Goal: Information Seeking & Learning: Learn about a topic

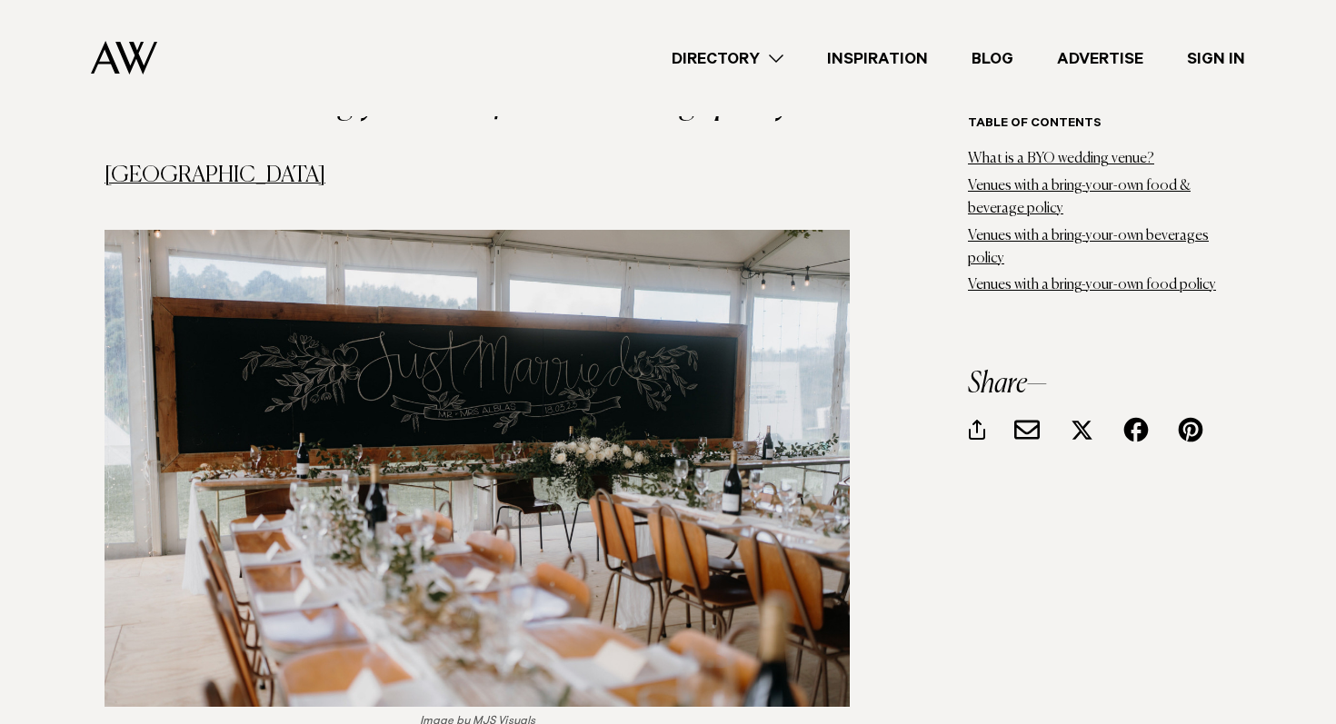
scroll to position [2198, 0]
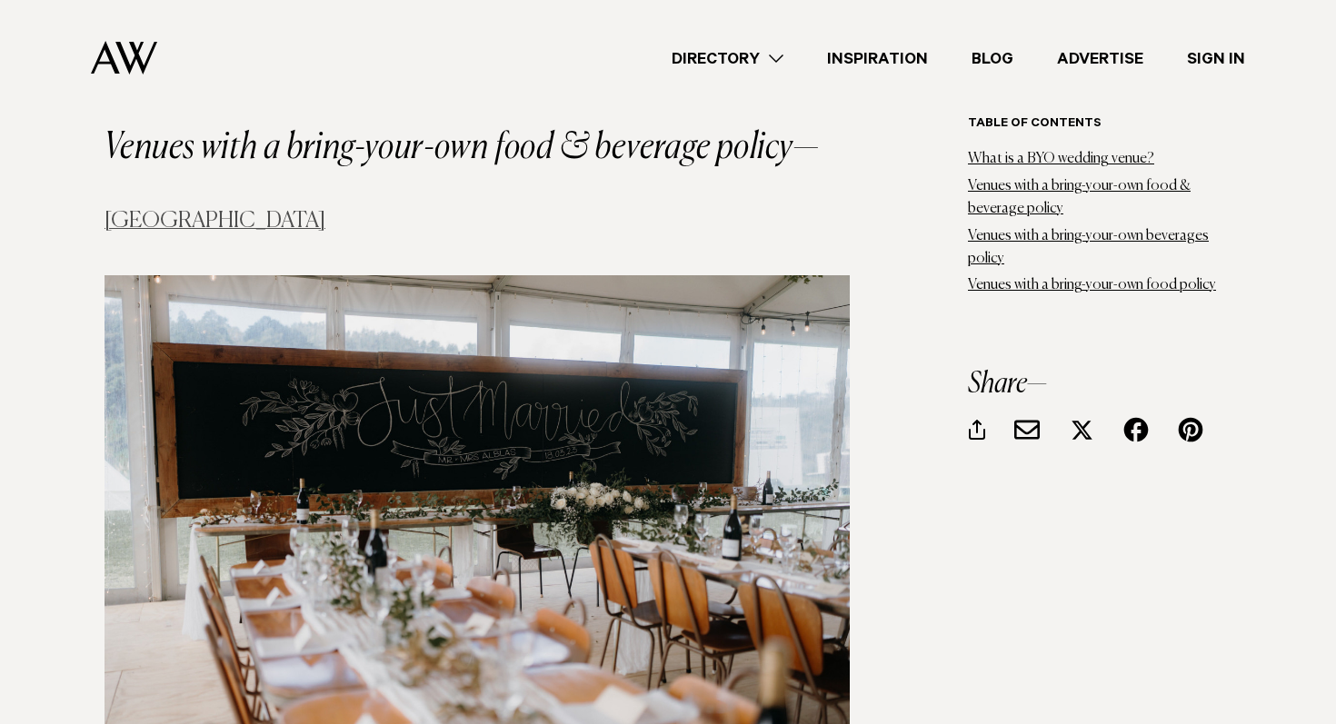
click at [144, 210] on link "[GEOGRAPHIC_DATA]" at bounding box center [214, 221] width 221 height 22
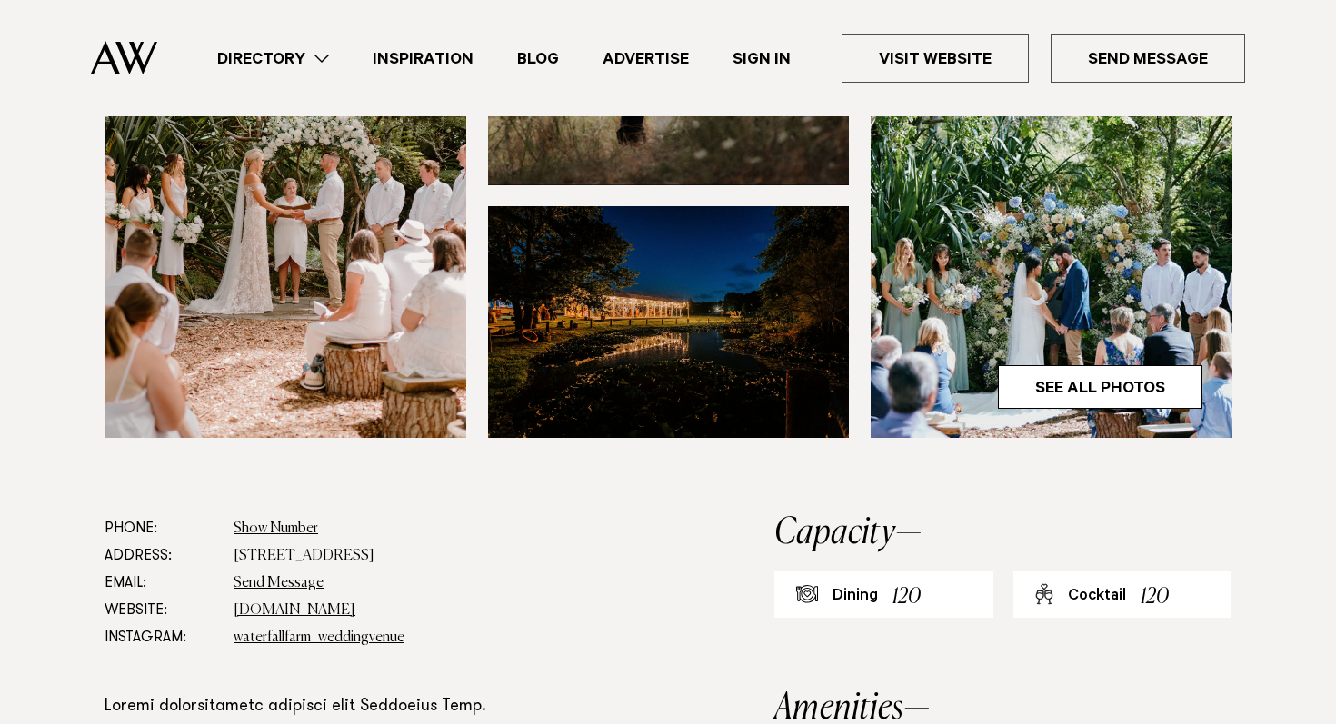
scroll to position [791, 0]
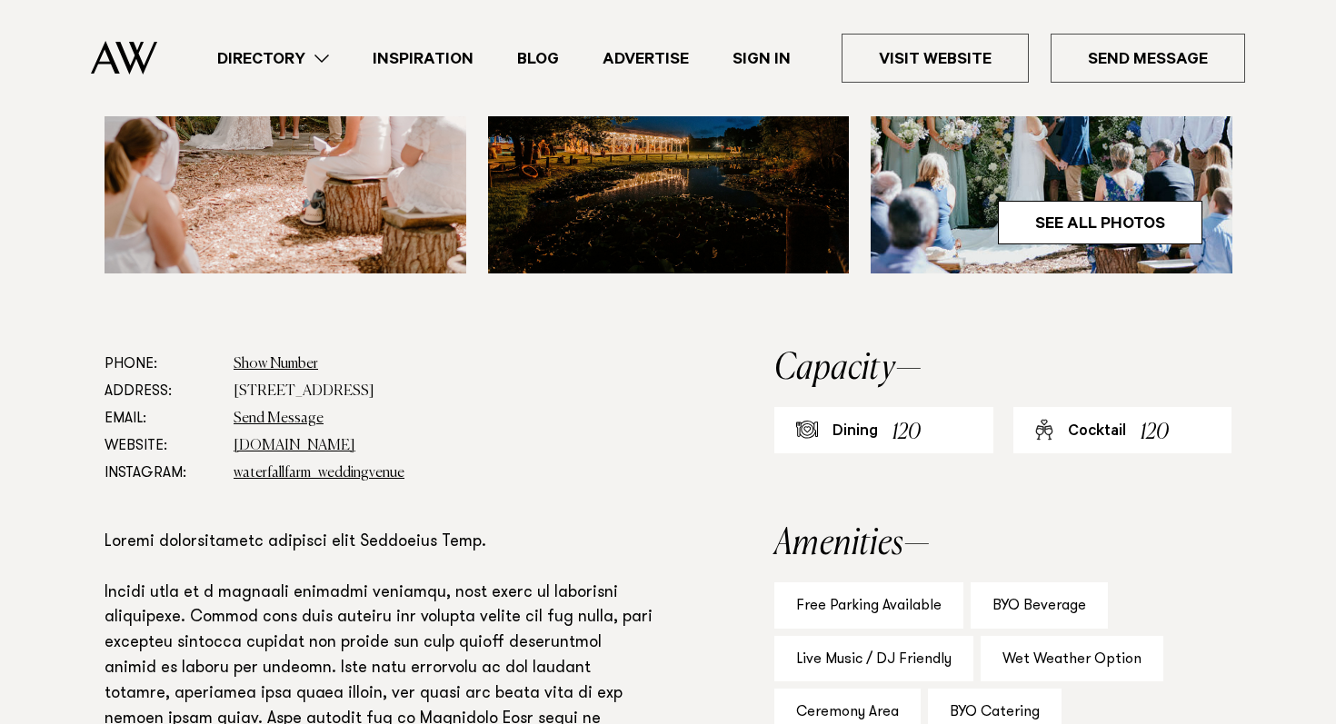
click at [332, 455] on dd "www.waterfallfarm.net" at bounding box center [445, 446] width 423 height 27
click at [329, 445] on link "www.waterfallfarm.net" at bounding box center [295, 446] width 122 height 15
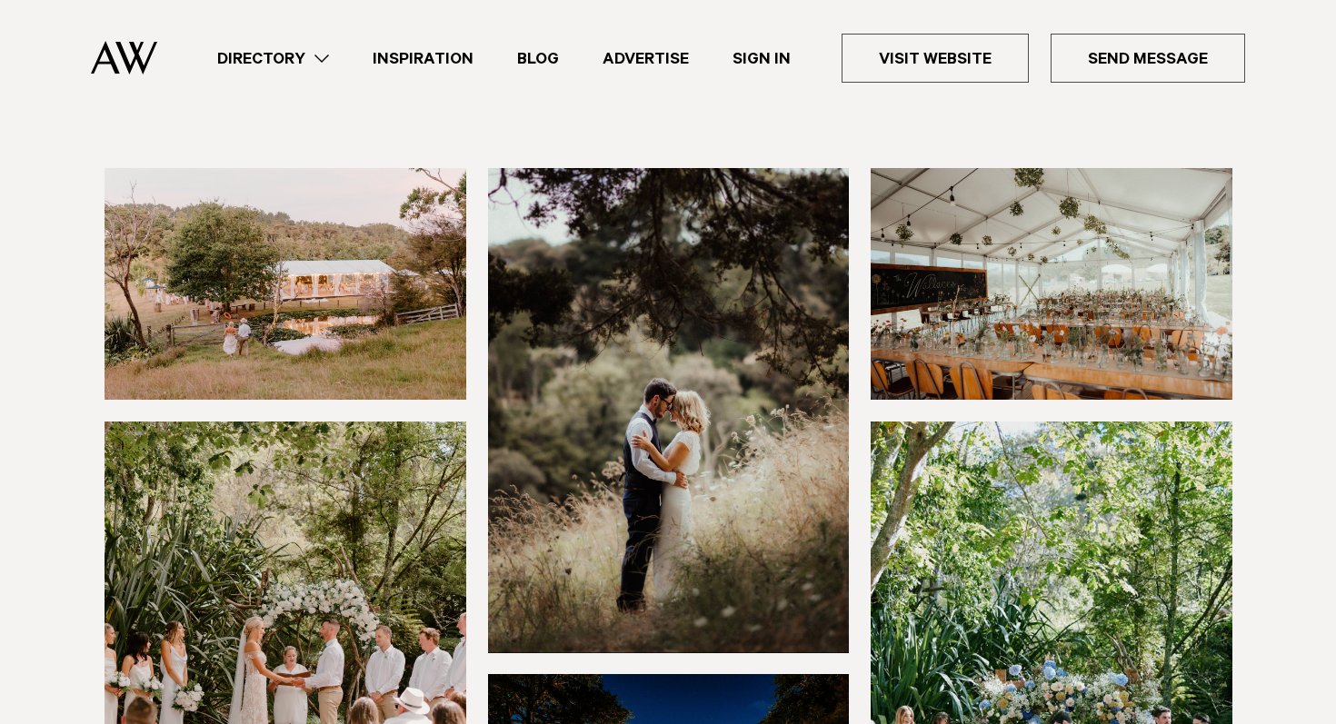
scroll to position [0, 0]
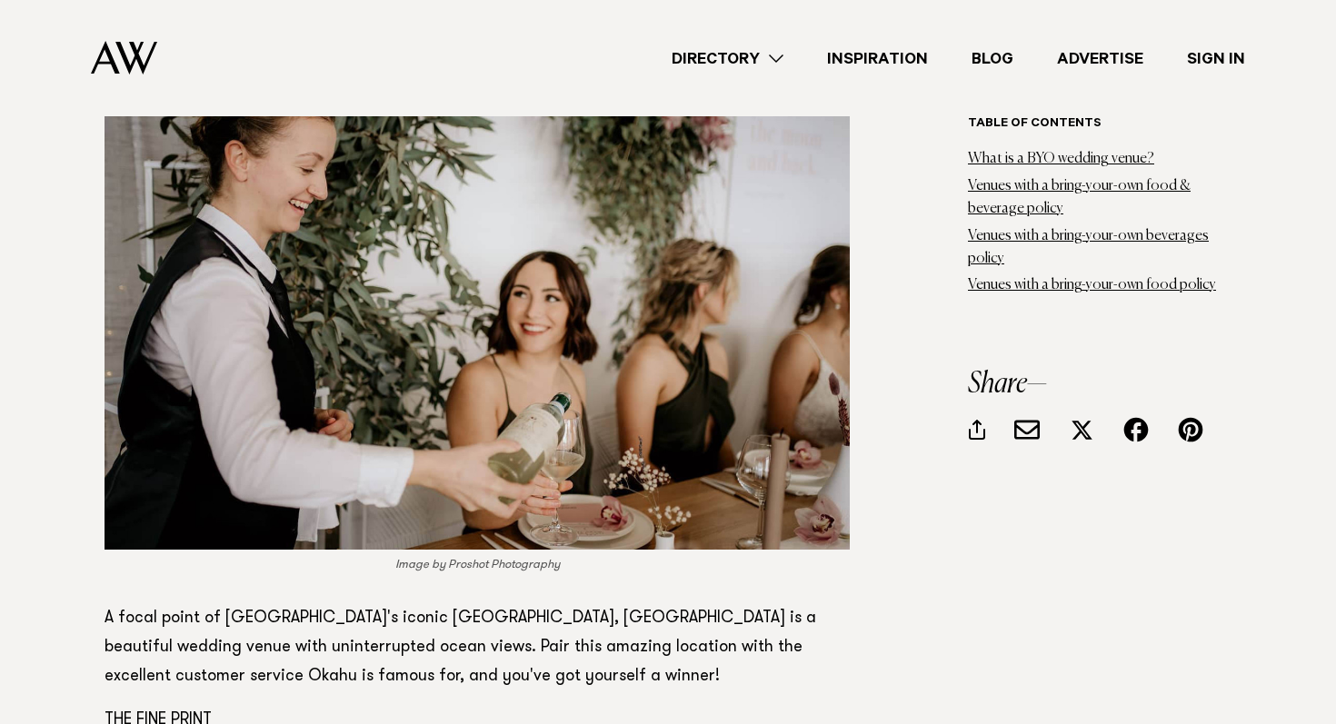
scroll to position [10563, 0]
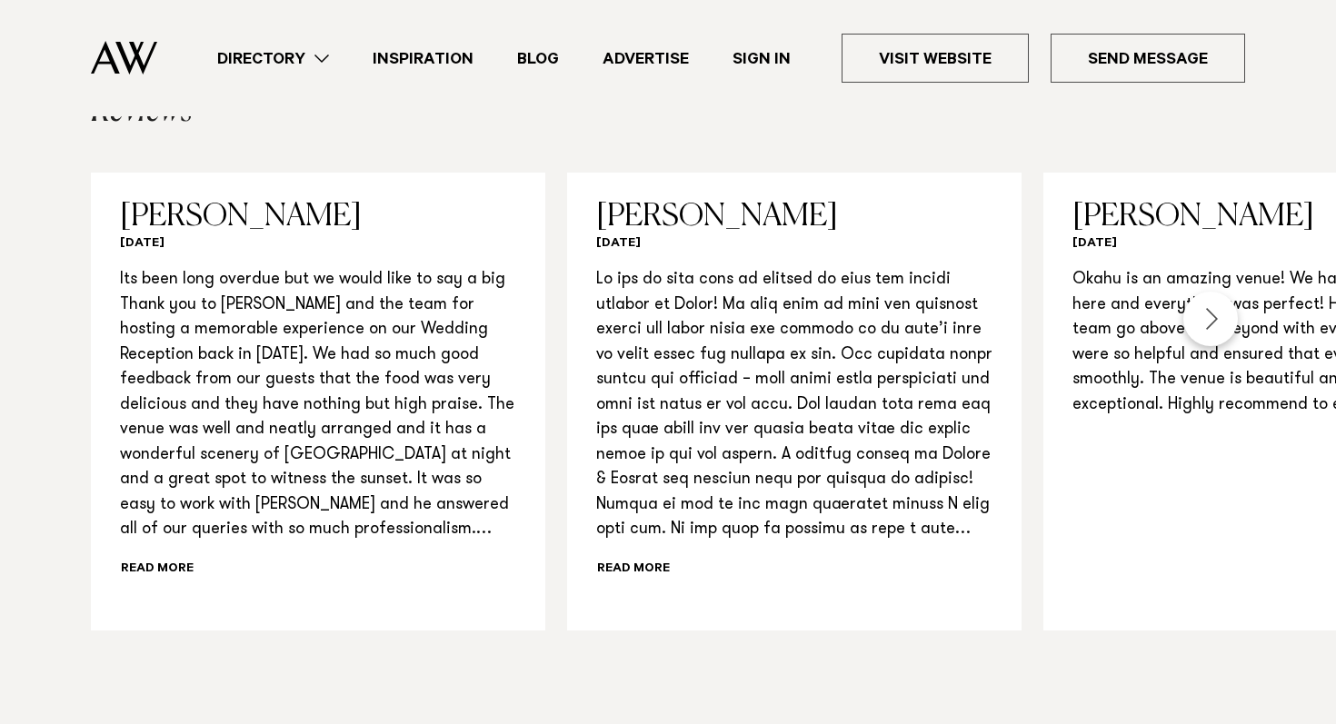
scroll to position [1842, 0]
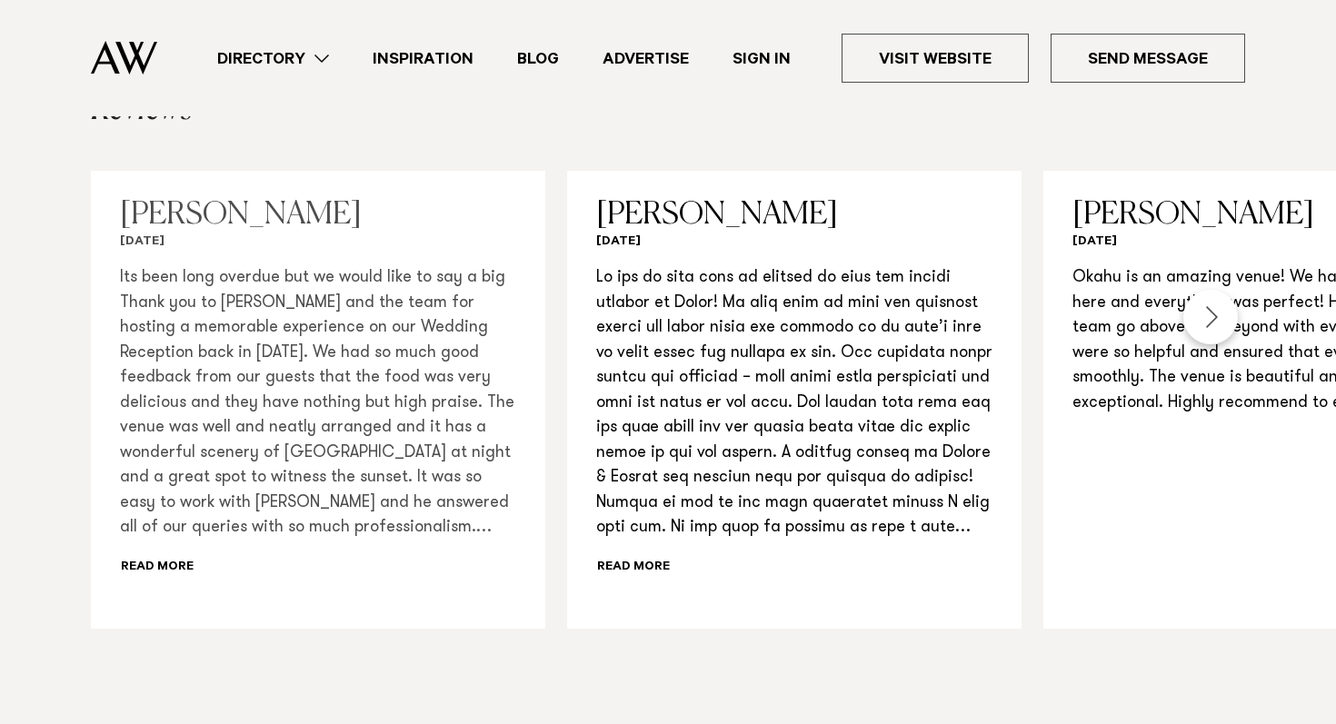
click at [180, 541] on div "Its been long overdue but we would like to say a big Thank you to Heitor and th…" at bounding box center [318, 423] width 396 height 314
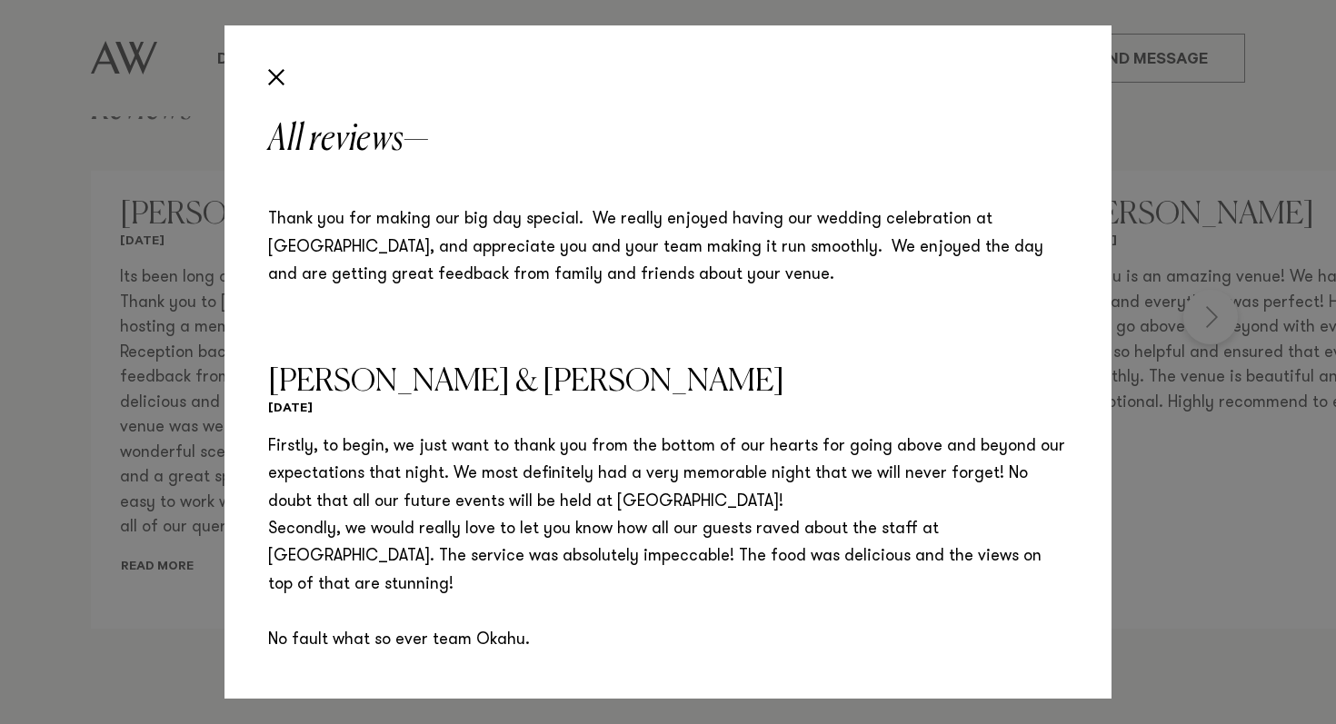
scroll to position [2134, 0]
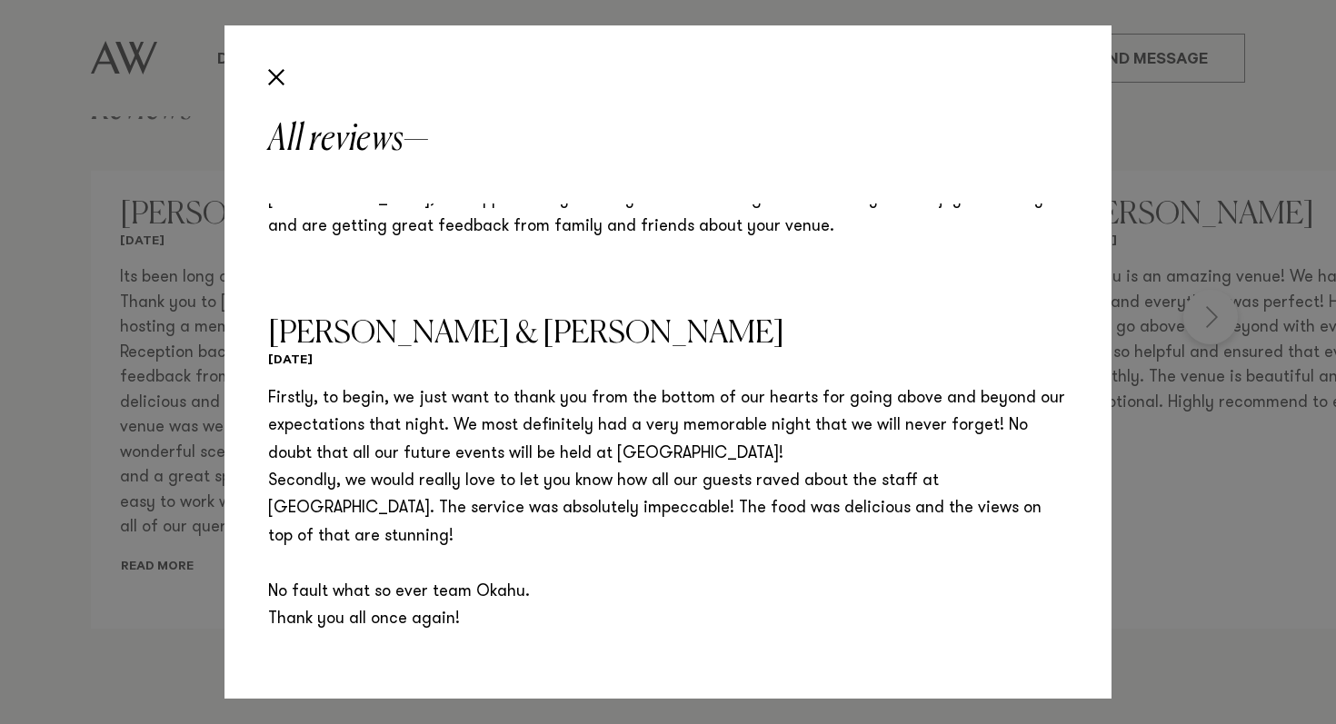
click at [203, 563] on div "All reviews Jay Vee October 2022 Its been long overdue but we would like to say…" at bounding box center [668, 362] width 1336 height 724
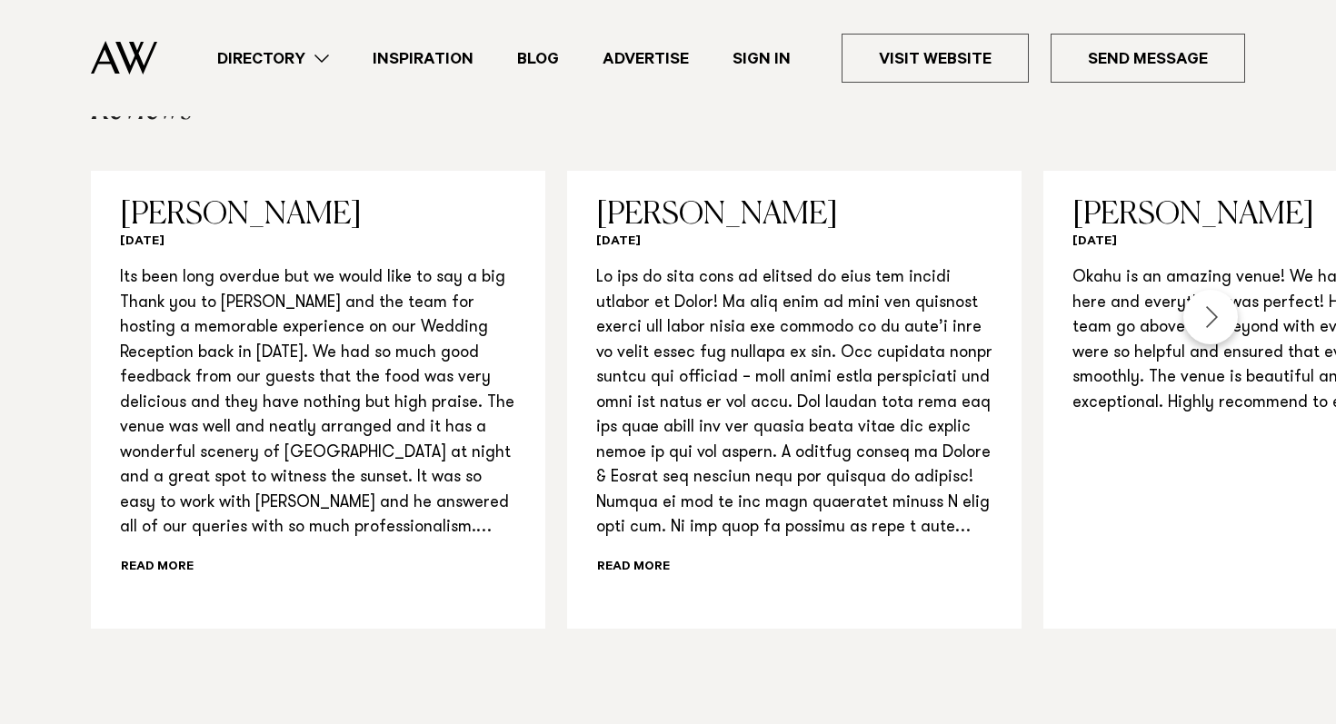
click at [1220, 290] on div "Next slide" at bounding box center [1210, 317] width 55 height 55
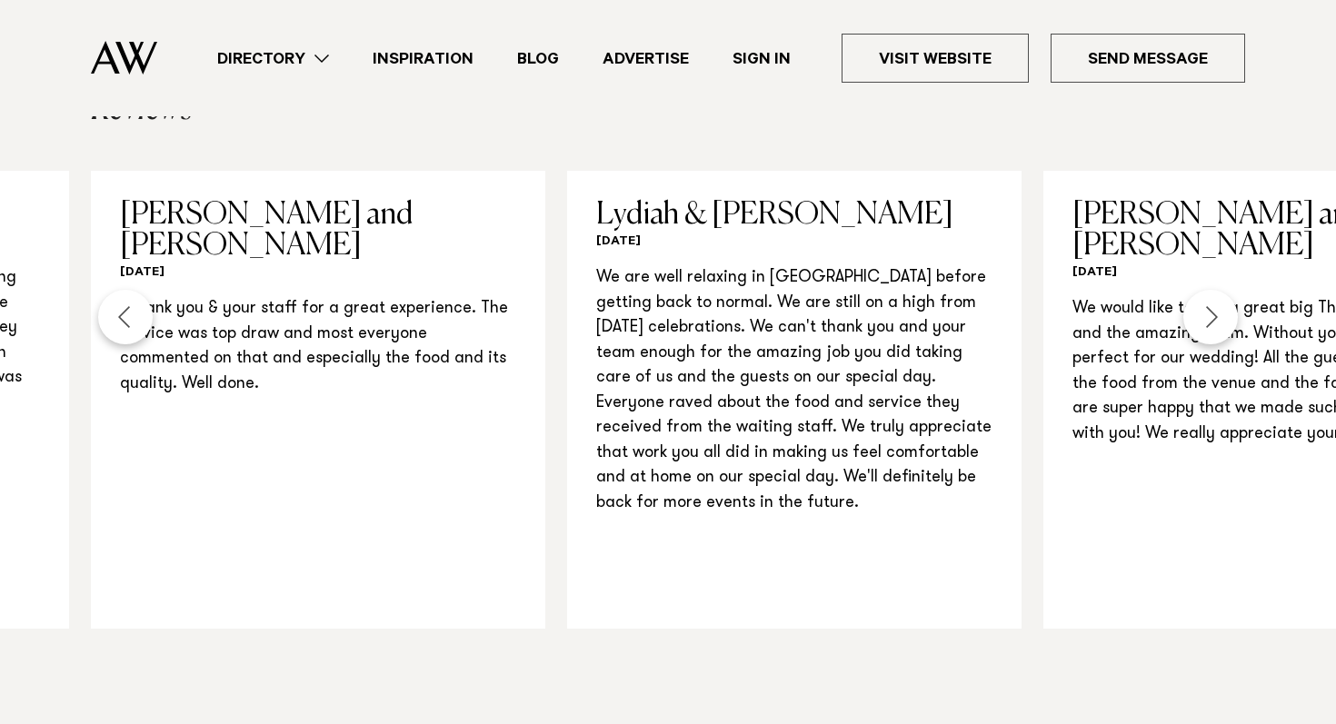
click at [1220, 290] on div "Next slide" at bounding box center [1210, 317] width 55 height 55
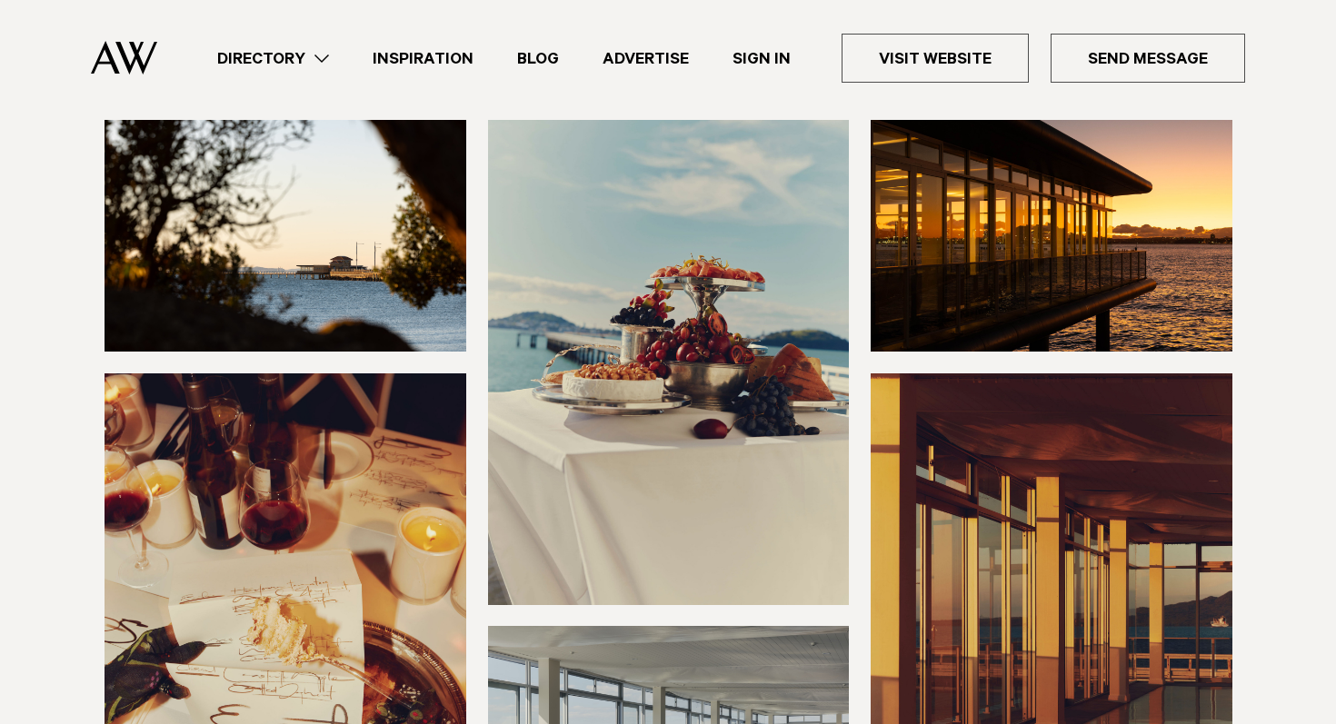
scroll to position [218, 0]
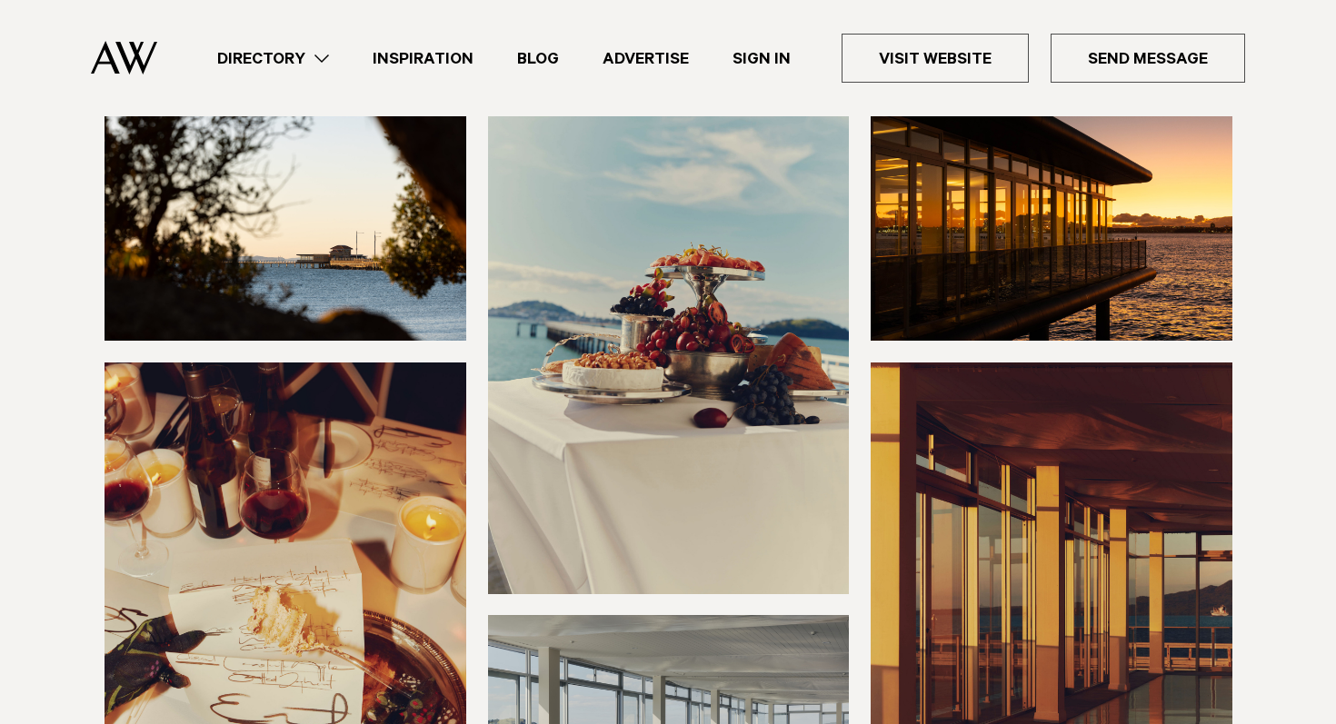
click at [1036, 453] on img at bounding box center [1051, 605] width 362 height 484
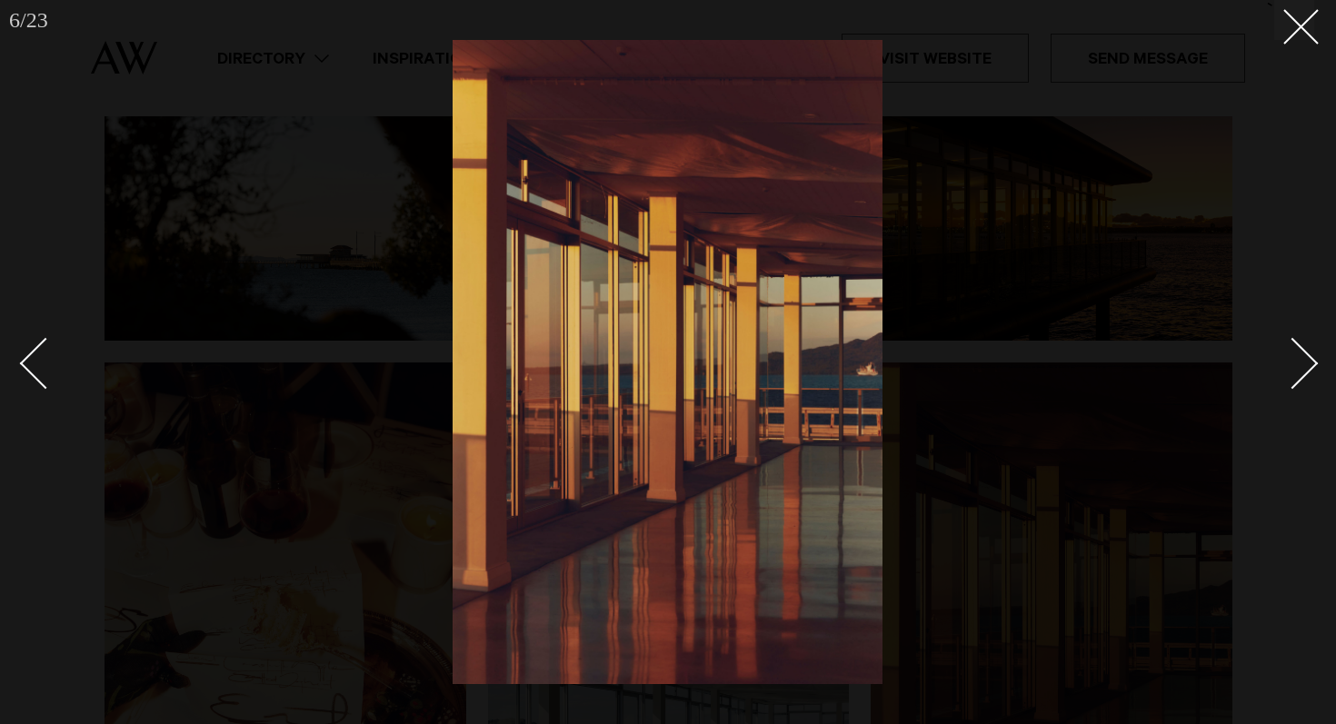
click at [1271, 400] on link at bounding box center [1282, 362] width 64 height 91
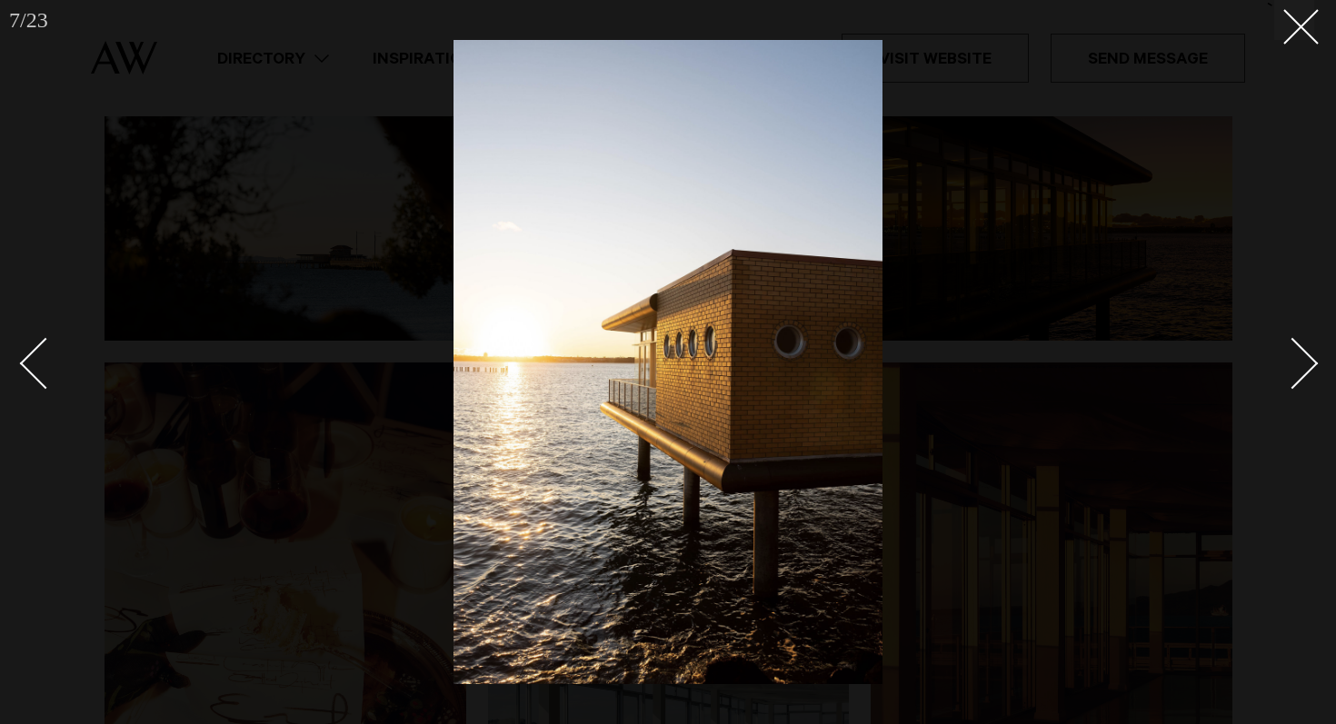
click at [1306, 393] on link at bounding box center [1282, 362] width 64 height 91
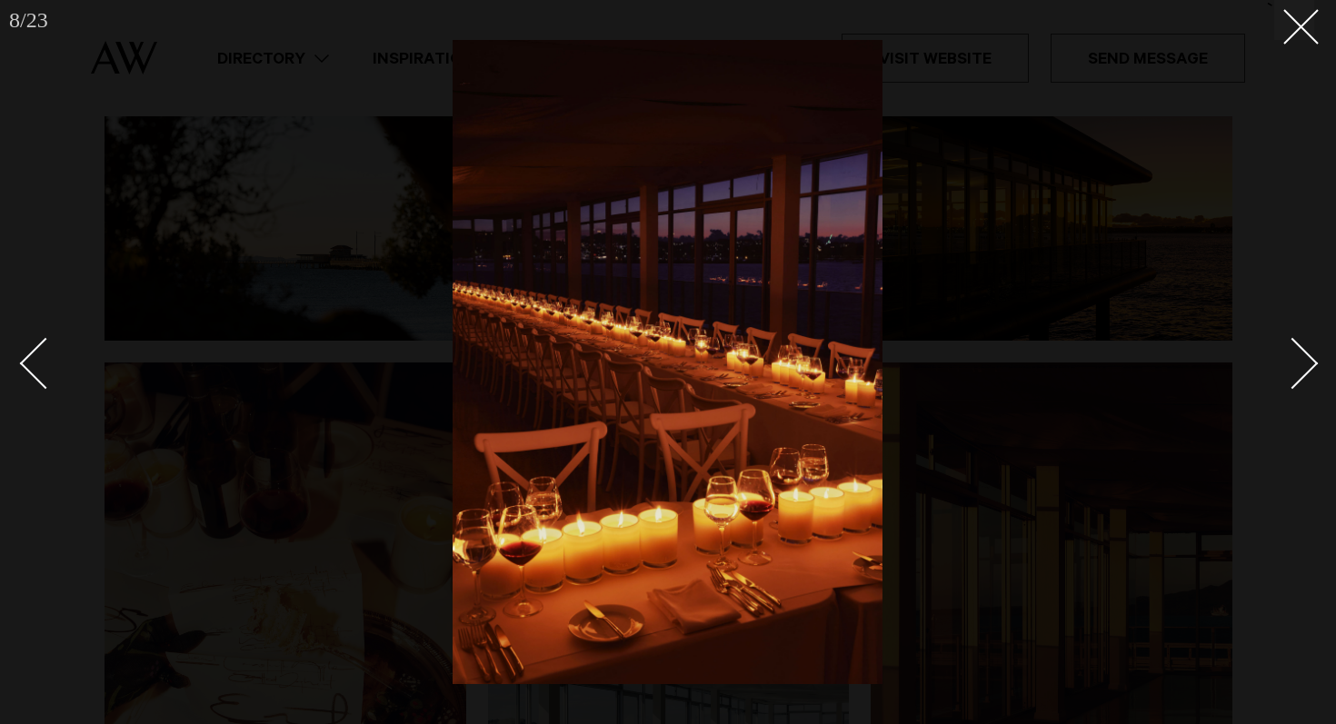
click at [1306, 393] on link at bounding box center [1282, 362] width 64 height 91
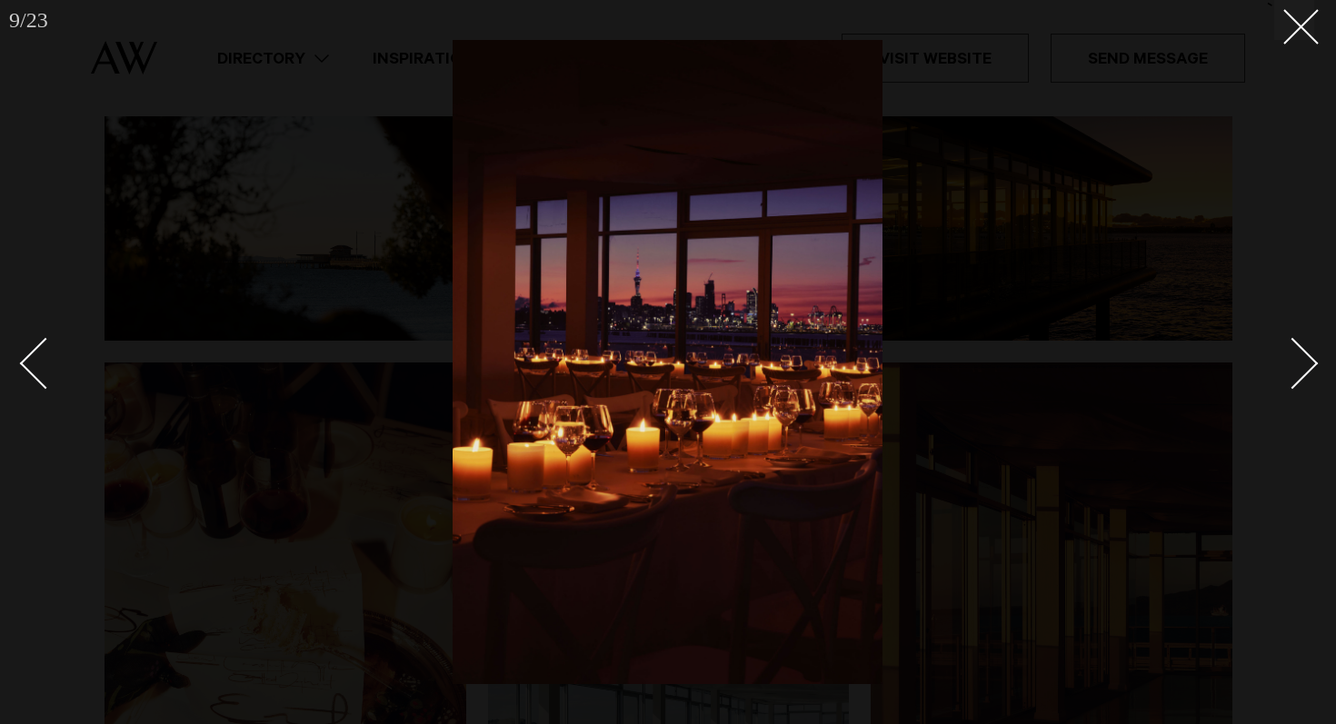
click at [1306, 393] on link at bounding box center [1282, 362] width 64 height 91
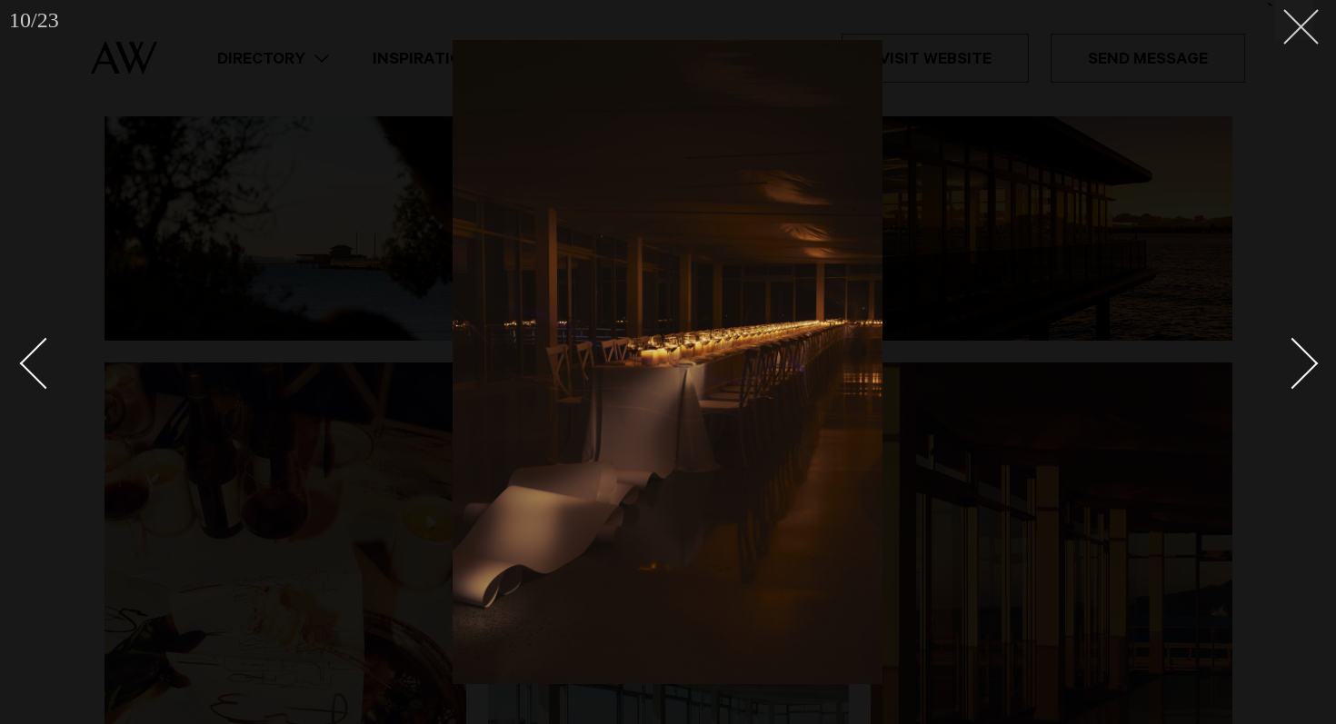
click at [1307, 15] on button at bounding box center [1294, 20] width 40 height 40
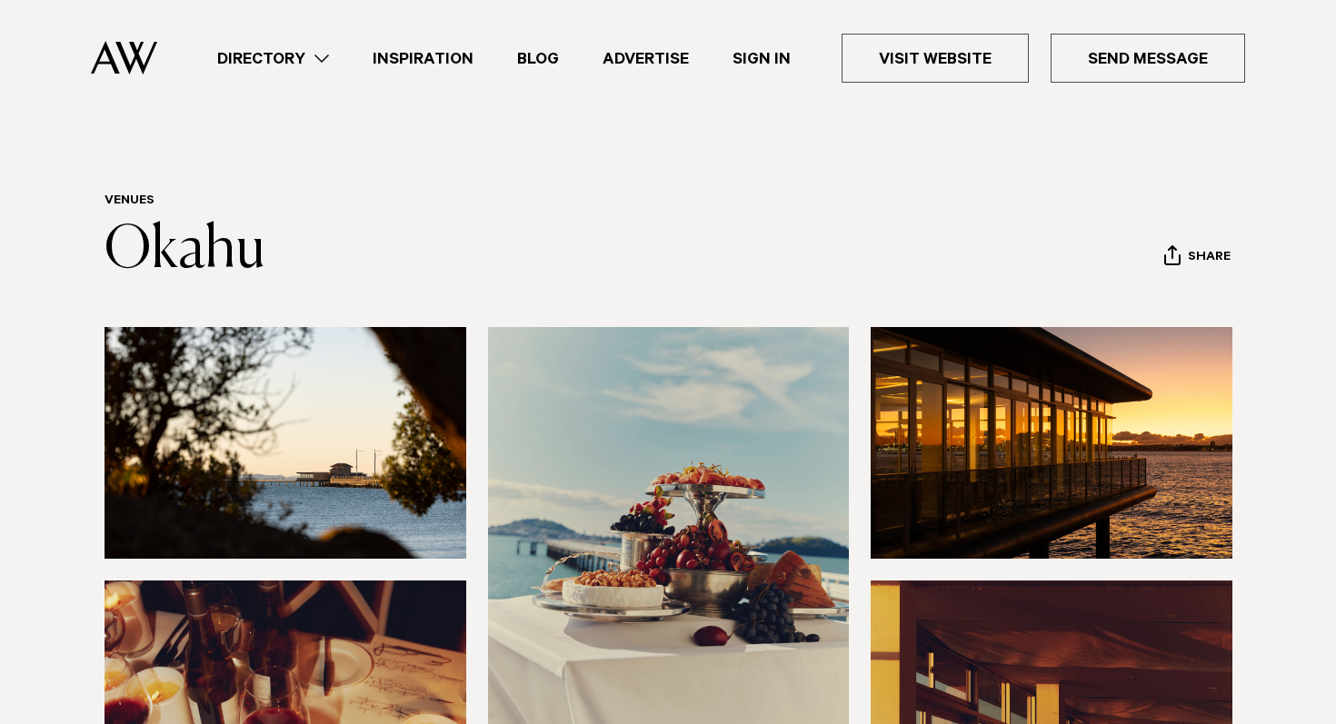
click at [552, 65] on link "Blog" at bounding box center [537, 58] width 85 height 25
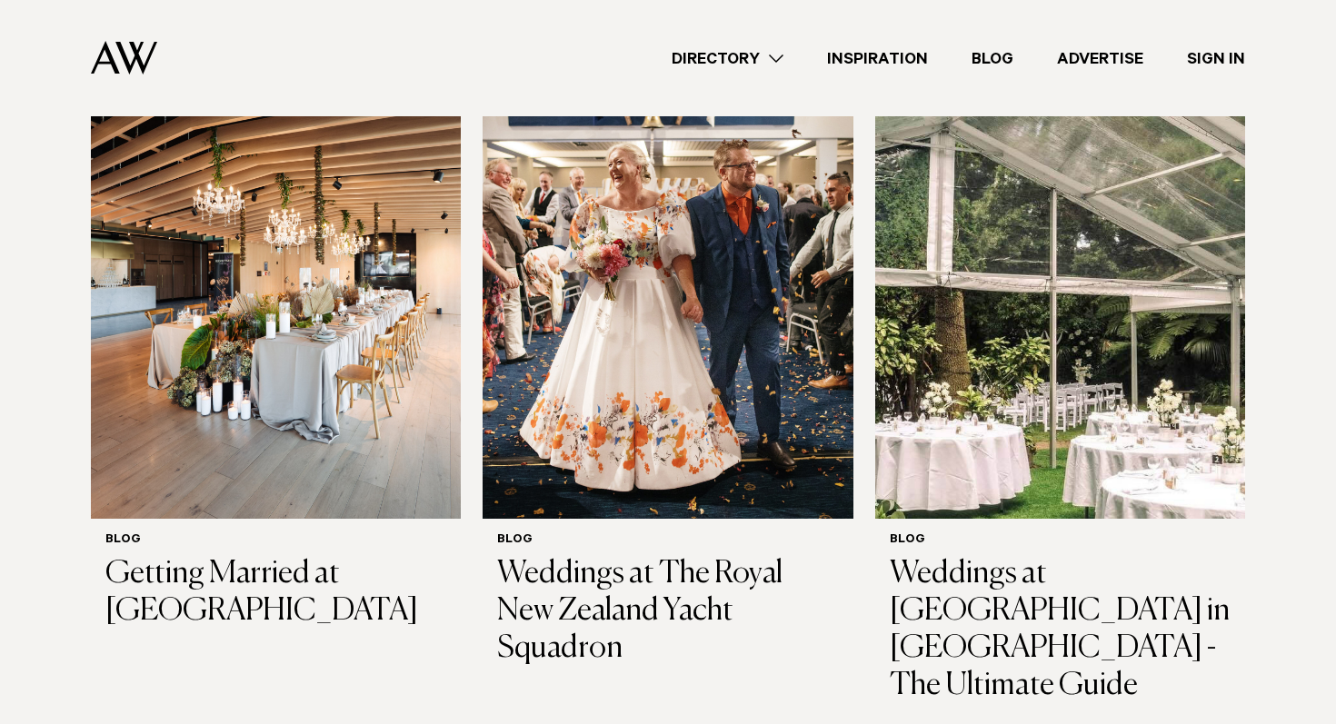
scroll to position [741, 0]
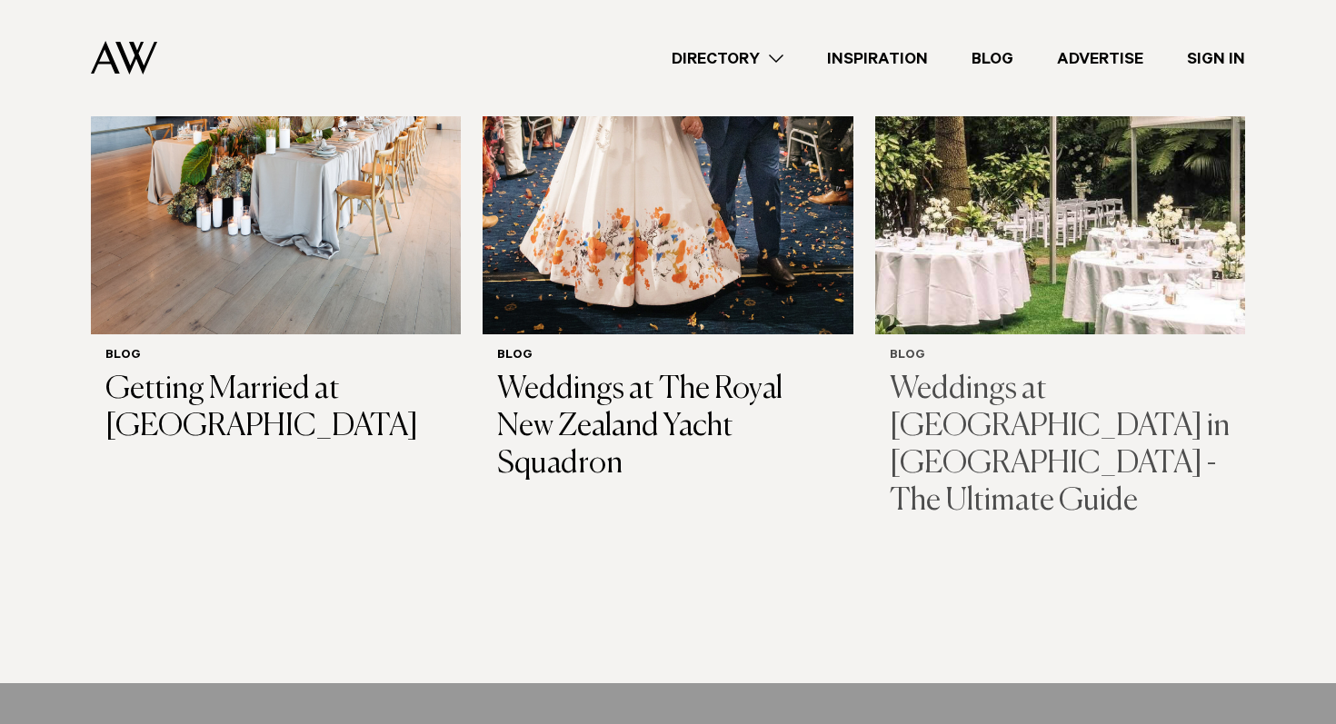
click at [1000, 304] on img at bounding box center [1060, 86] width 370 height 496
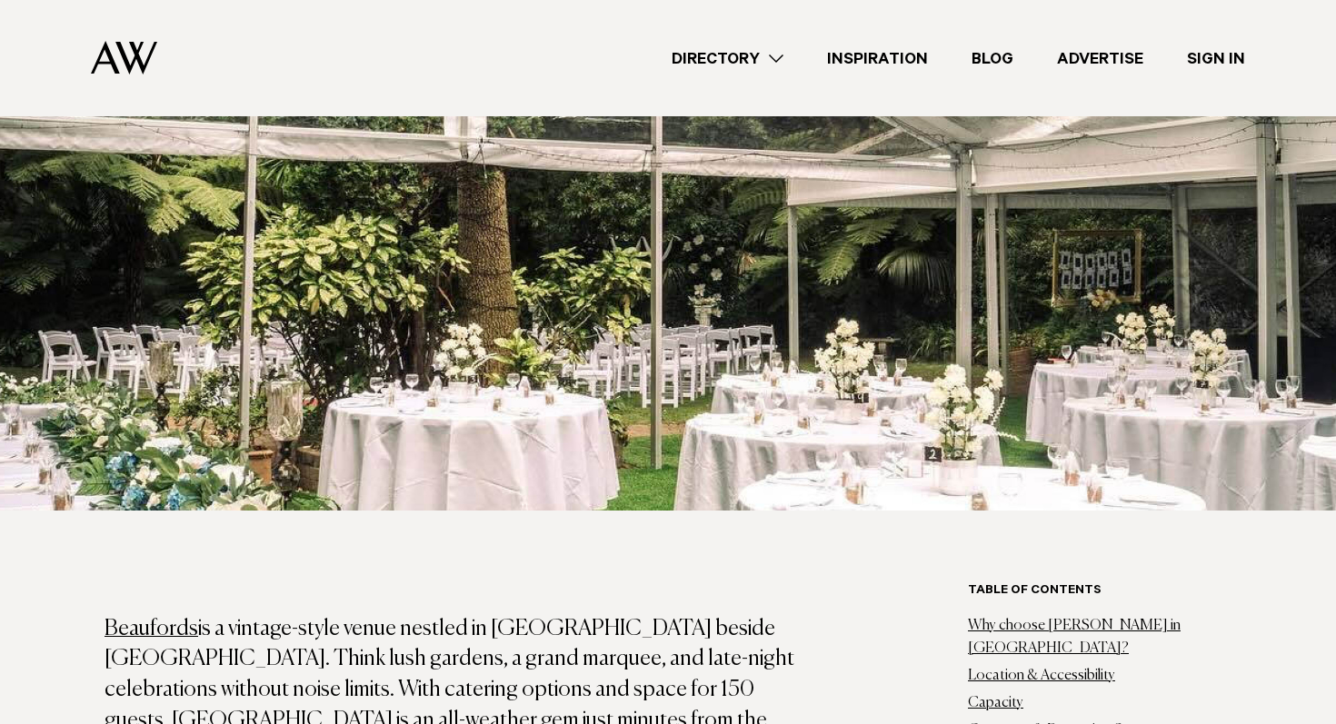
scroll to position [711, 0]
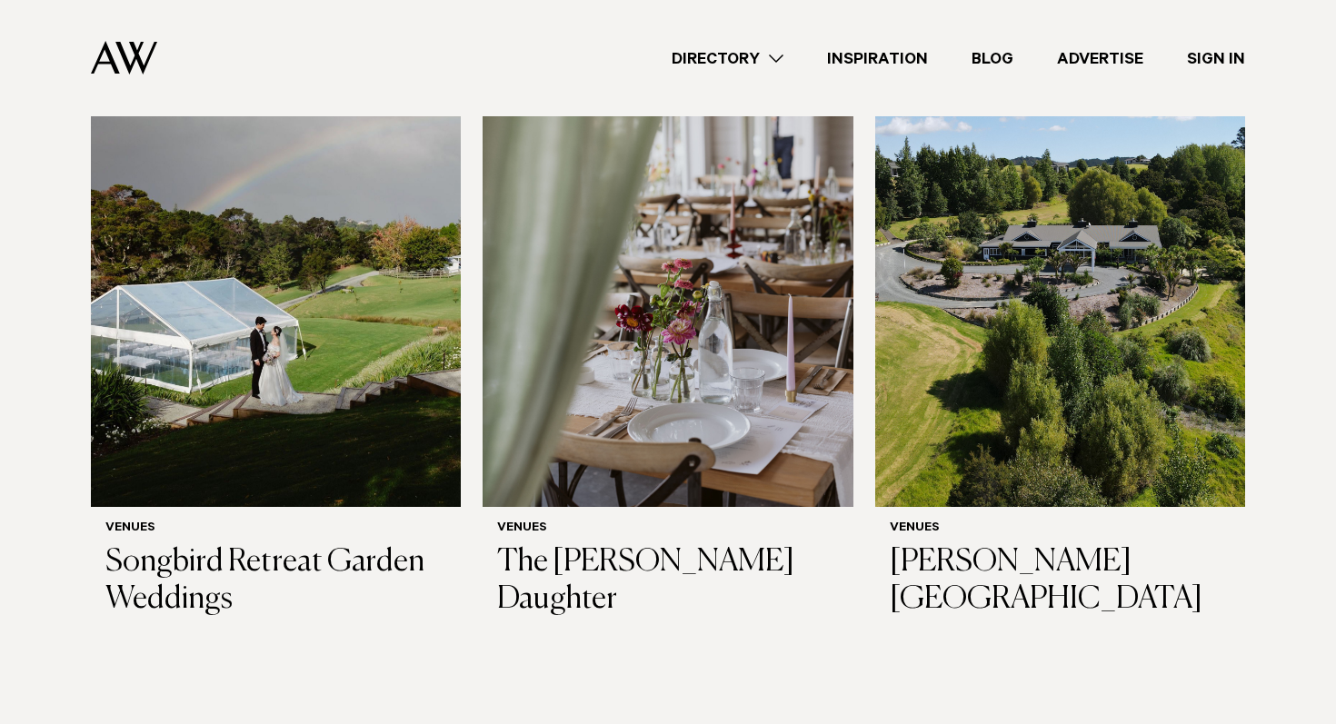
scroll to position [429, 0]
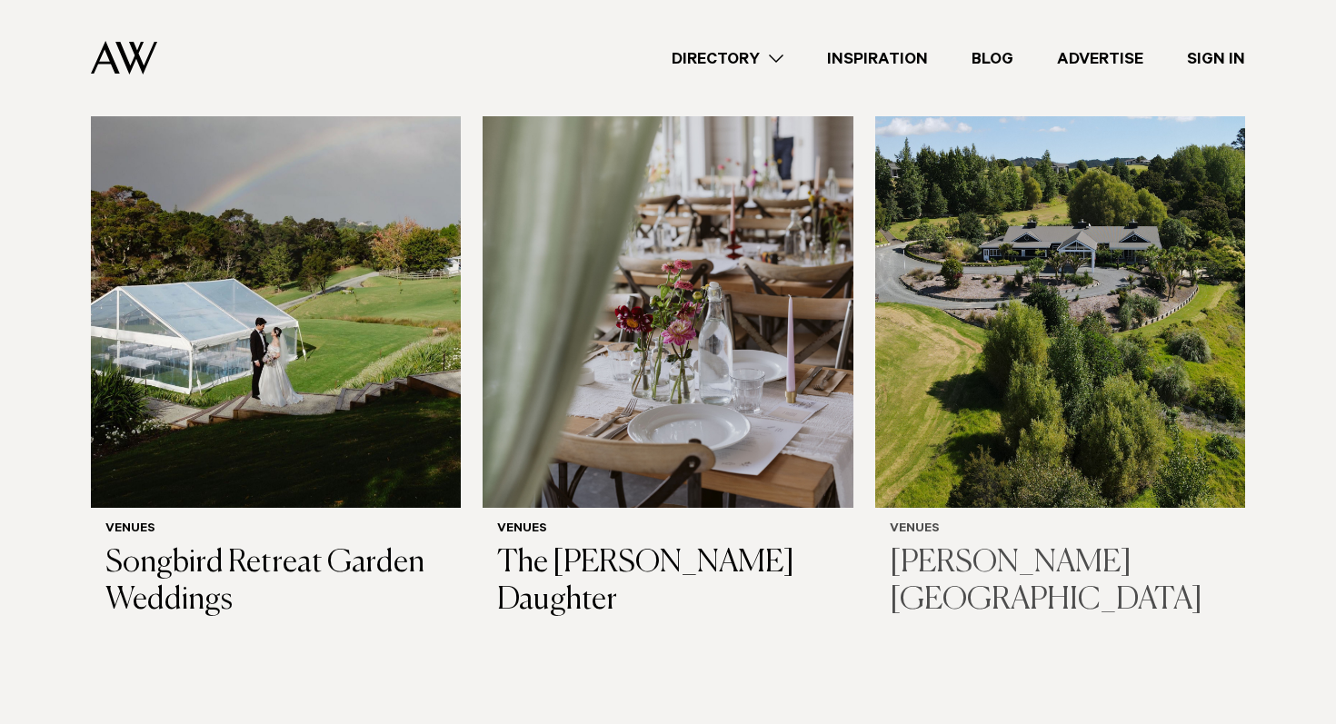
click at [1073, 469] on img at bounding box center [1060, 260] width 370 height 496
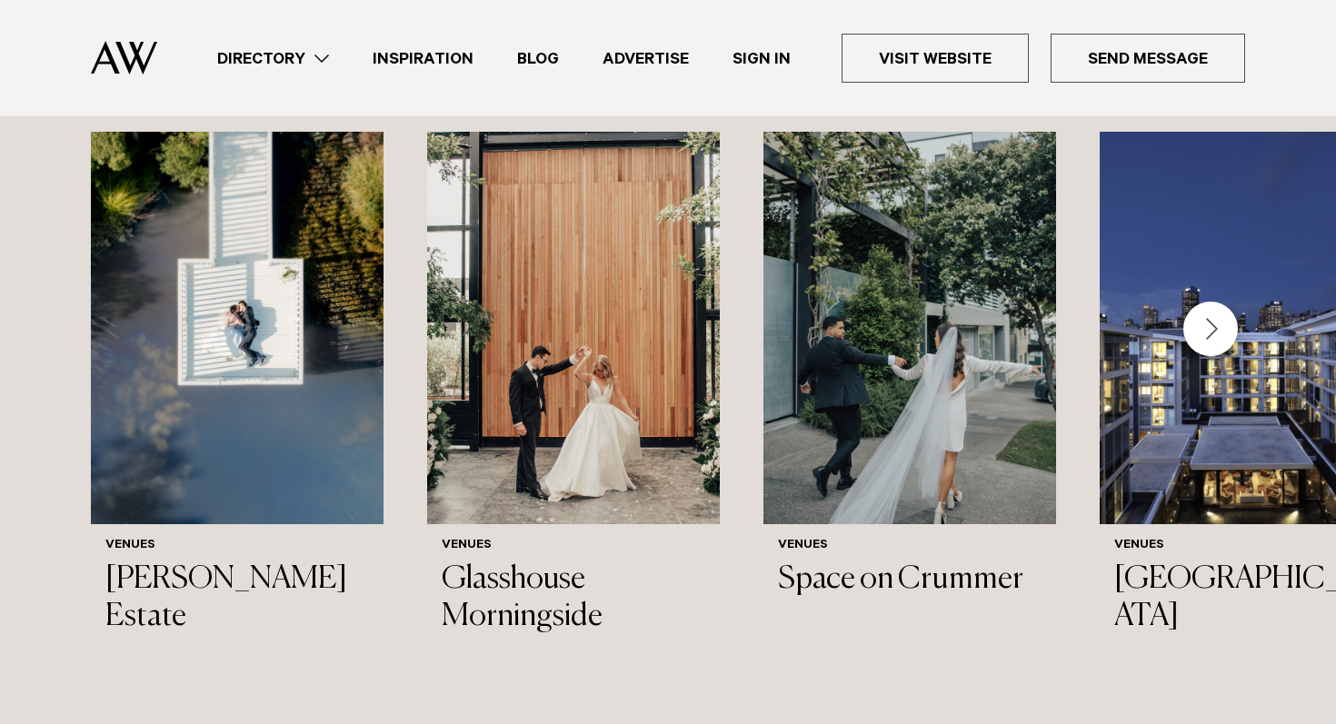
scroll to position [2162, 0]
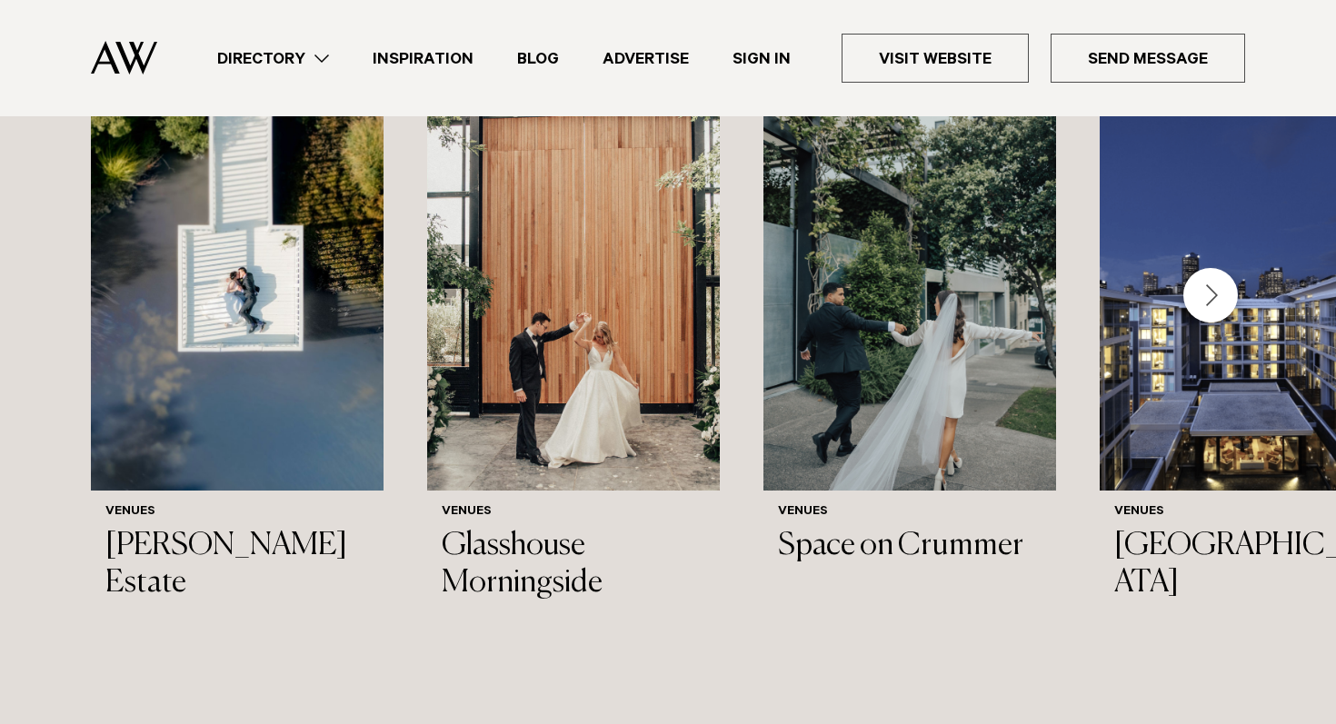
click at [1203, 300] on div "Next slide" at bounding box center [1210, 295] width 55 height 55
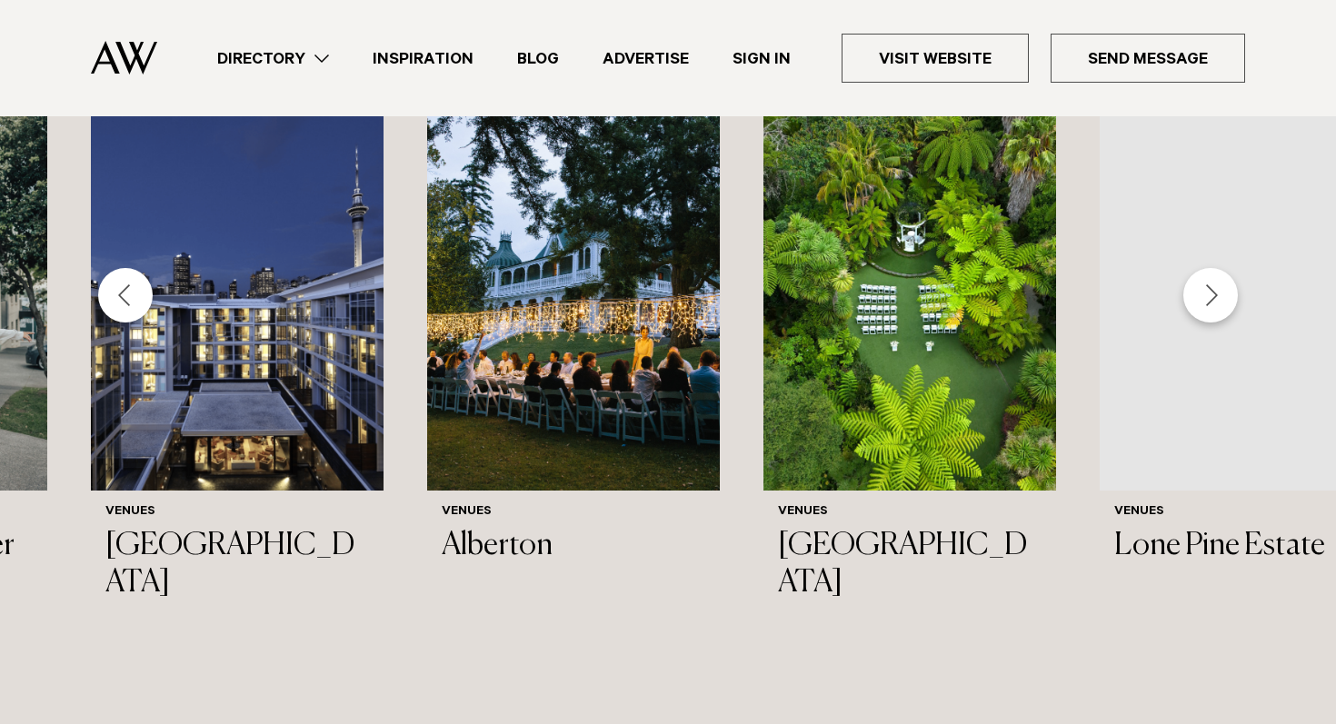
click at [1203, 300] on div "Next slide" at bounding box center [1210, 295] width 55 height 55
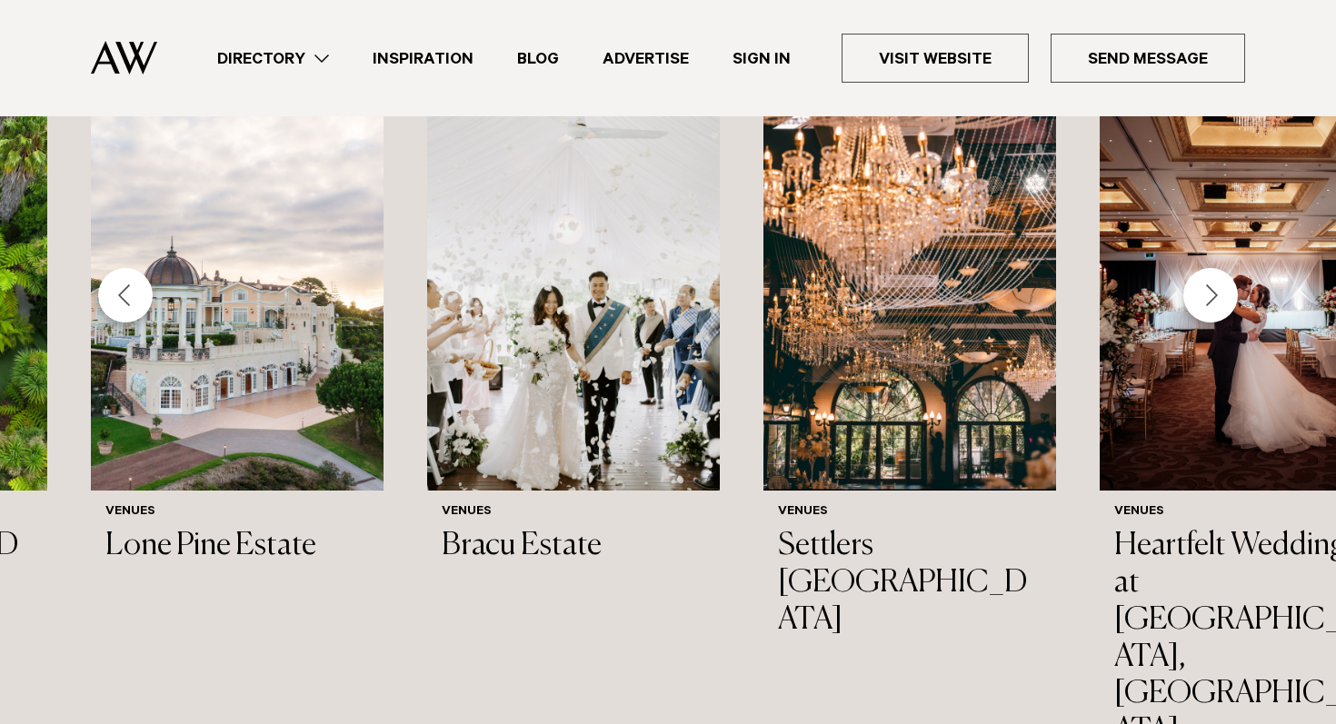
click at [1203, 300] on div "Next slide" at bounding box center [1210, 295] width 55 height 55
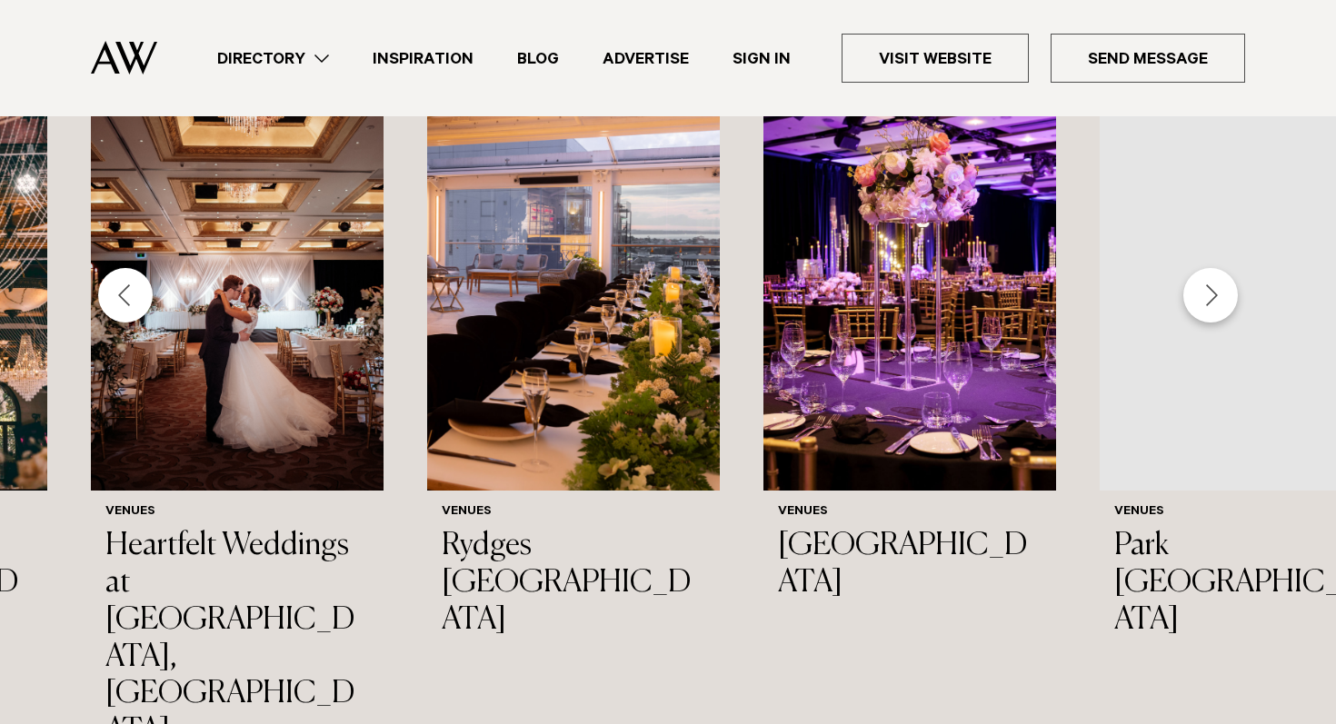
click at [1203, 300] on div "Next slide" at bounding box center [1210, 295] width 55 height 55
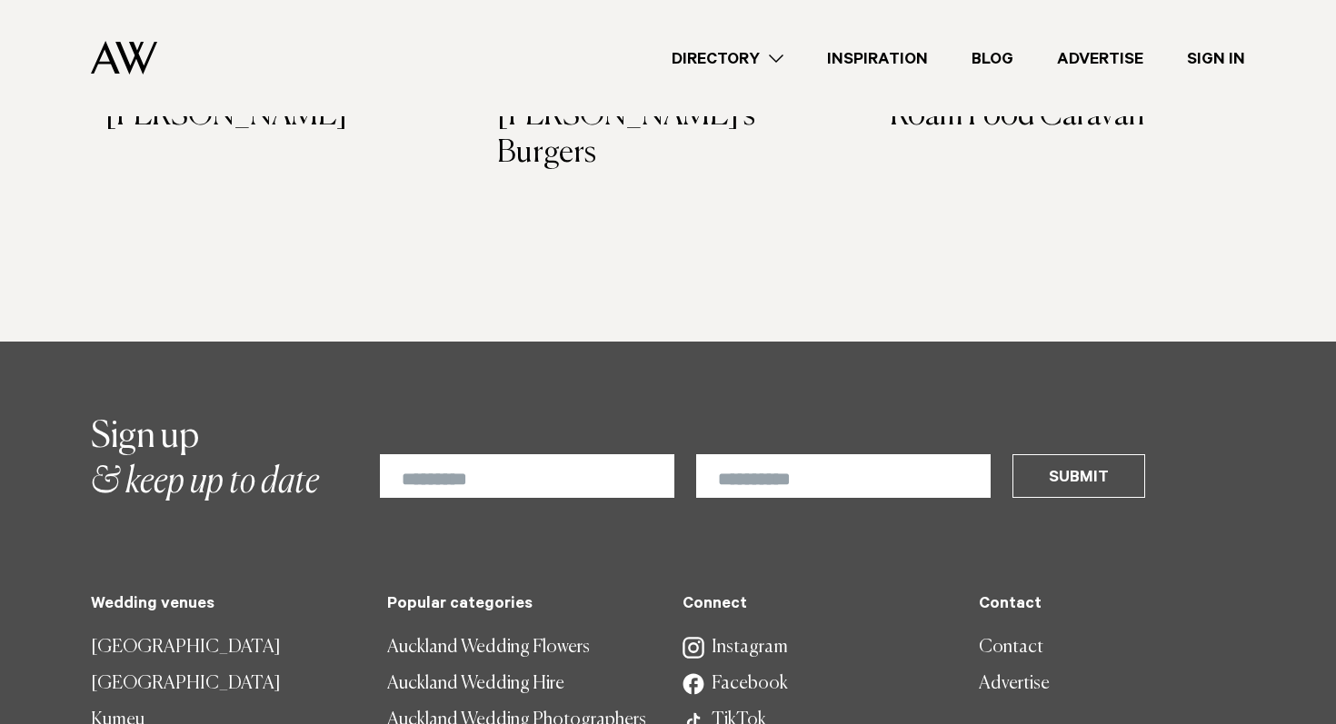
scroll to position [1845, 0]
